Goal: Find contact information: Find contact information

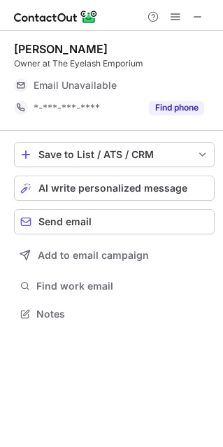
scroll to position [304, 223]
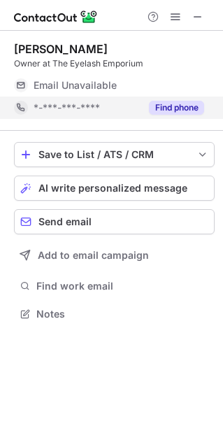
click at [181, 114] on button "Find phone" at bounding box center [176, 108] width 55 height 14
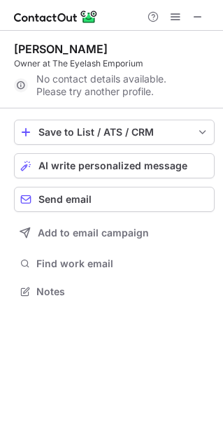
scroll to position [7, 7]
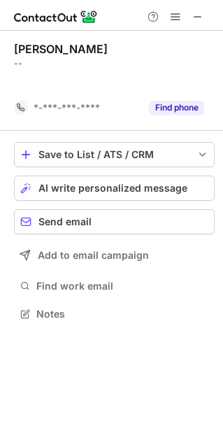
scroll to position [7, 7]
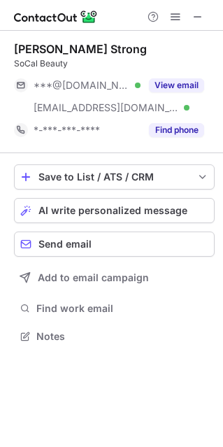
scroll to position [326, 223]
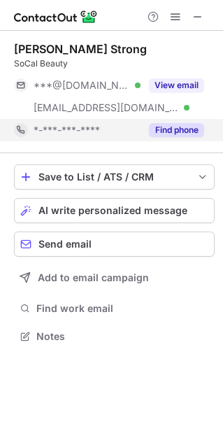
click at [192, 129] on button "Find phone" at bounding box center [176, 130] width 55 height 14
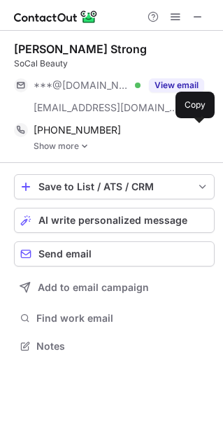
scroll to position [335, 223]
click at [72, 144] on link "Show more" at bounding box center [124, 146] width 181 height 10
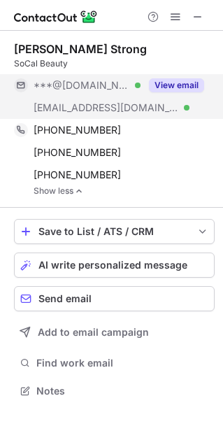
click at [164, 90] on button "View email" at bounding box center [176, 85] width 55 height 14
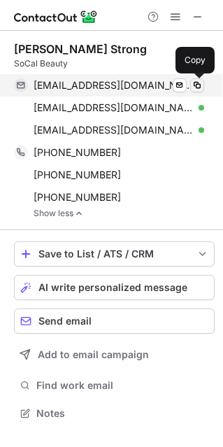
click at [199, 85] on span at bounding box center [197, 85] width 11 height 11
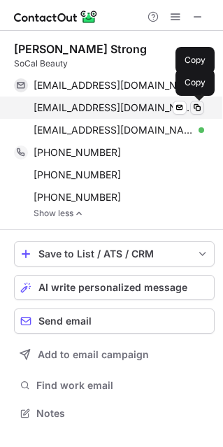
click at [193, 107] on span at bounding box center [197, 107] width 11 height 11
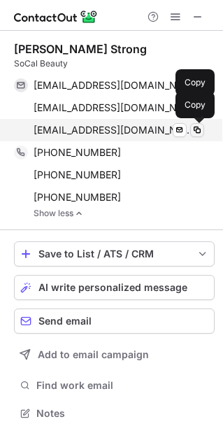
click at [199, 125] on span at bounding box center [197, 130] width 11 height 11
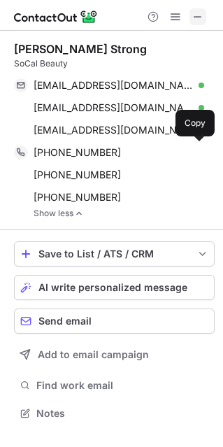
click at [195, 20] on span at bounding box center [197, 16] width 11 height 11
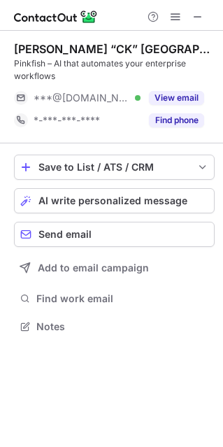
scroll to position [316, 223]
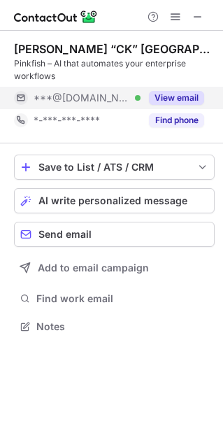
click at [157, 91] on button "View email" at bounding box center [176, 98] width 55 height 14
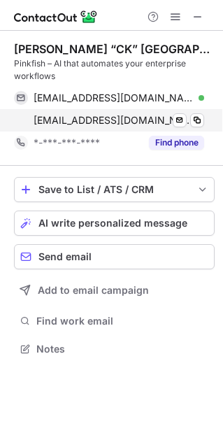
click at [174, 129] on div "kcharanya@gmail.com Verified Send email Copy" at bounding box center [109, 120] width 190 height 22
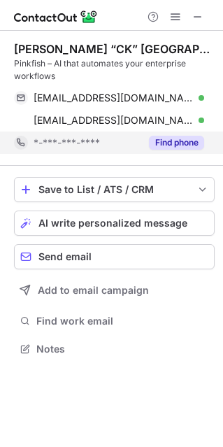
click at [174, 136] on button "Find phone" at bounding box center [176, 143] width 55 height 14
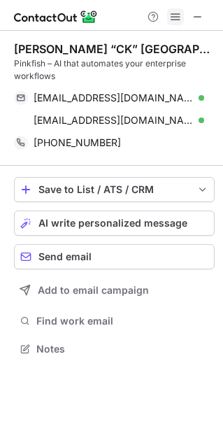
click at [199, 13] on span at bounding box center [197, 16] width 11 height 11
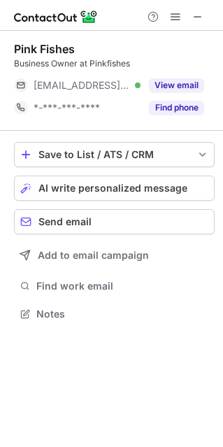
scroll to position [304, 223]
click at [199, 119] on div "Pink Fishes Business Owner at Pinkfishes [EMAIL_ADDRESS][DOMAIN_NAME] Verified …" at bounding box center [114, 81] width 201 height 100
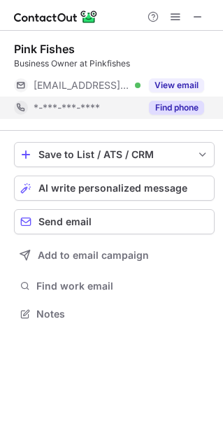
click at [196, 113] on button "Find phone" at bounding box center [176, 108] width 55 height 14
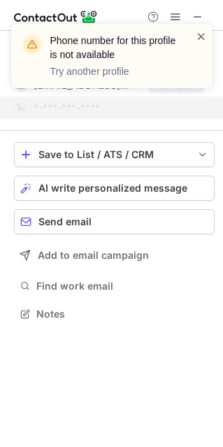
click at [200, 31] on span at bounding box center [201, 36] width 11 height 14
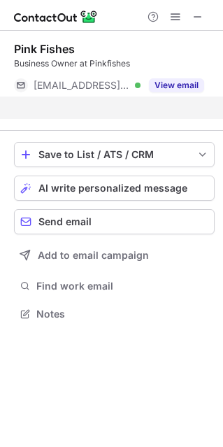
scroll to position [7, 7]
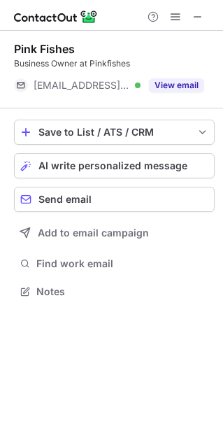
click at [176, 90] on div "Phone number for this profile is not available Try another profile Pink Fishes …" at bounding box center [111, 223] width 223 height 447
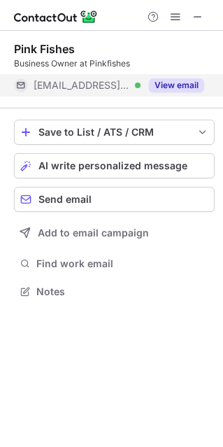
click at [176, 89] on button "View email" at bounding box center [176, 85] width 55 height 14
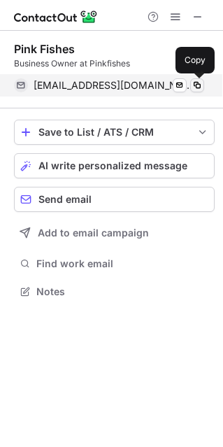
click at [197, 85] on span at bounding box center [197, 85] width 11 height 11
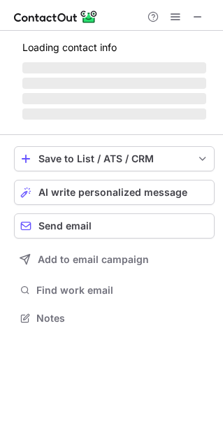
scroll to position [326, 223]
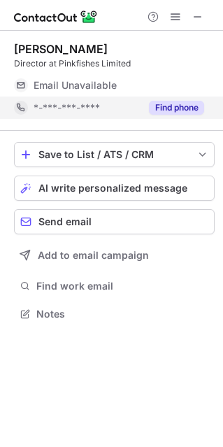
click at [194, 106] on button "Find phone" at bounding box center [176, 108] width 55 height 14
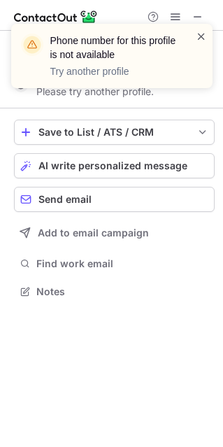
scroll to position [7, 7]
click at [202, 36] on span at bounding box center [201, 36] width 11 height 14
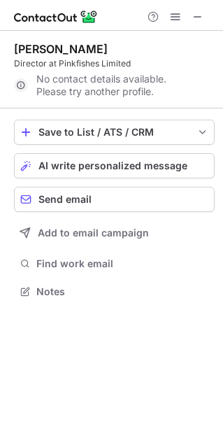
click at [195, 22] on span at bounding box center [197, 16] width 11 height 11
